Goal: Information Seeking & Learning: Understand process/instructions

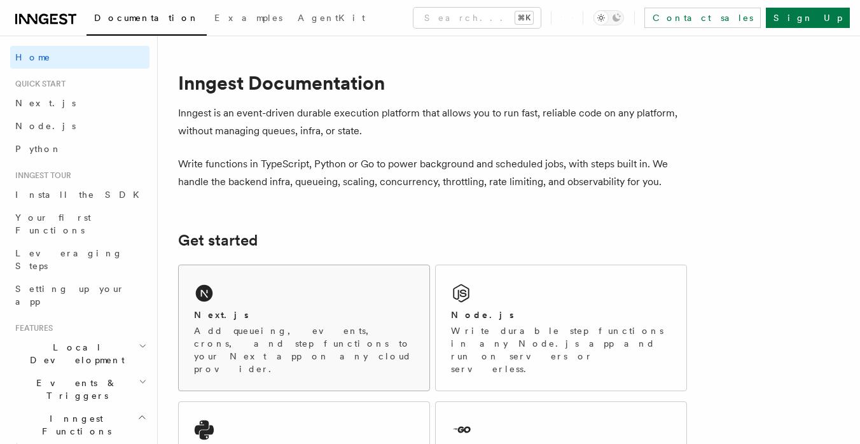
click at [358, 318] on div "Next.js" at bounding box center [304, 315] width 220 height 13
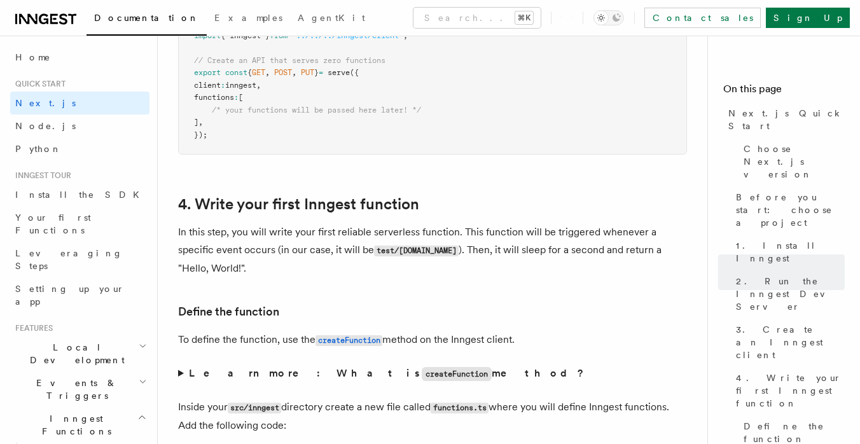
scroll to position [2060, 0]
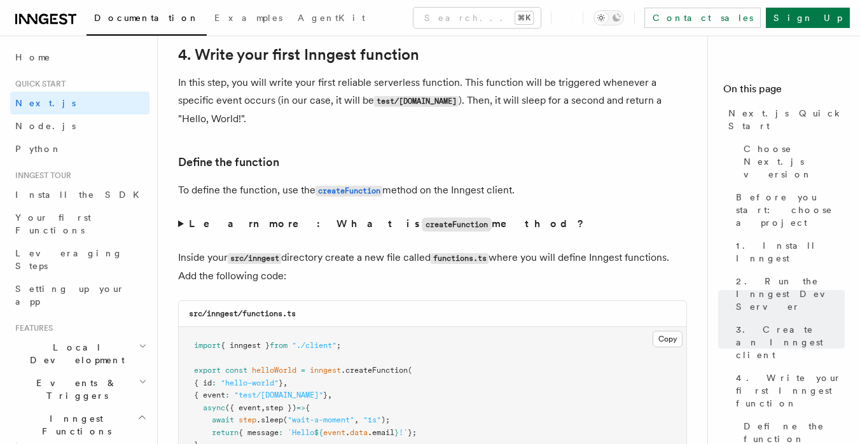
click at [182, 226] on summary "Learn more: What is createFunction method?" at bounding box center [432, 224] width 509 height 18
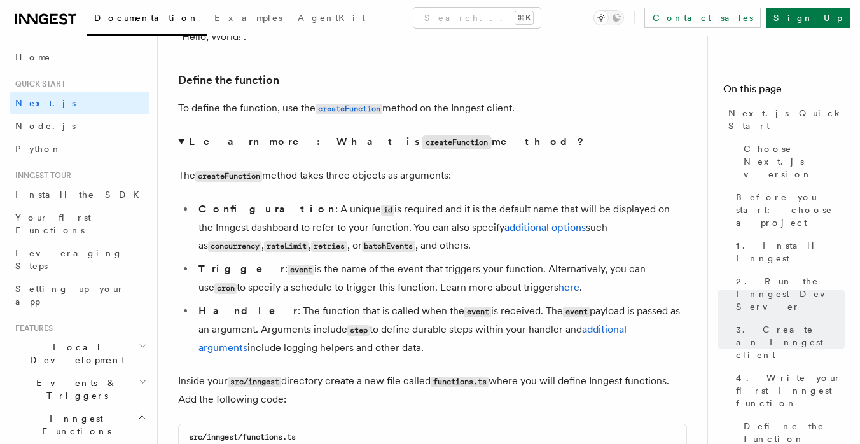
scroll to position [2145, 0]
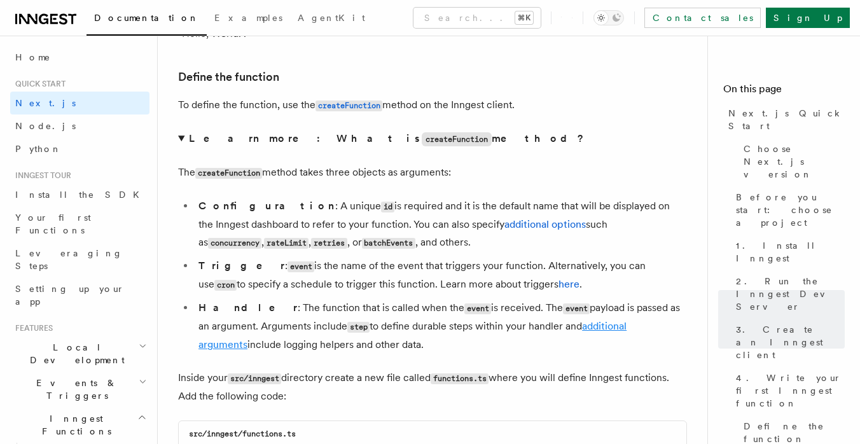
click at [590, 329] on link "additional arguments" at bounding box center [412, 335] width 428 height 31
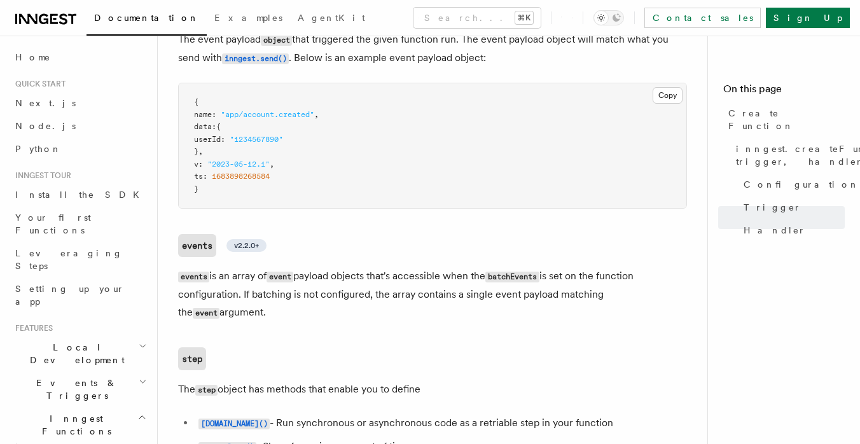
scroll to position [2521, 0]
click at [223, 420] on code "step.run()" at bounding box center [233, 425] width 71 height 11
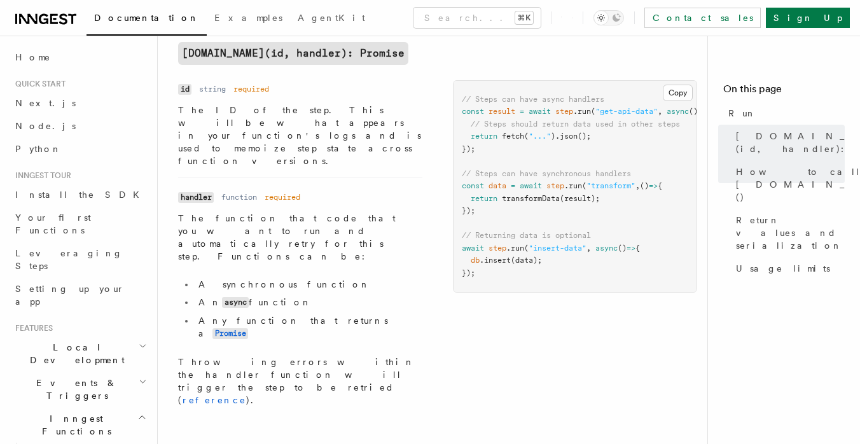
scroll to position [0, 5]
drag, startPoint x: 292, startPoint y: 255, endPoint x: 190, endPoint y: 235, distance: 104.3
click at [190, 278] on ul "A synchronous function An async function Any function that returns a Promise" at bounding box center [300, 309] width 244 height 62
copy ul "A synchronous function An async function"
